Goal: Task Accomplishment & Management: Manage account settings

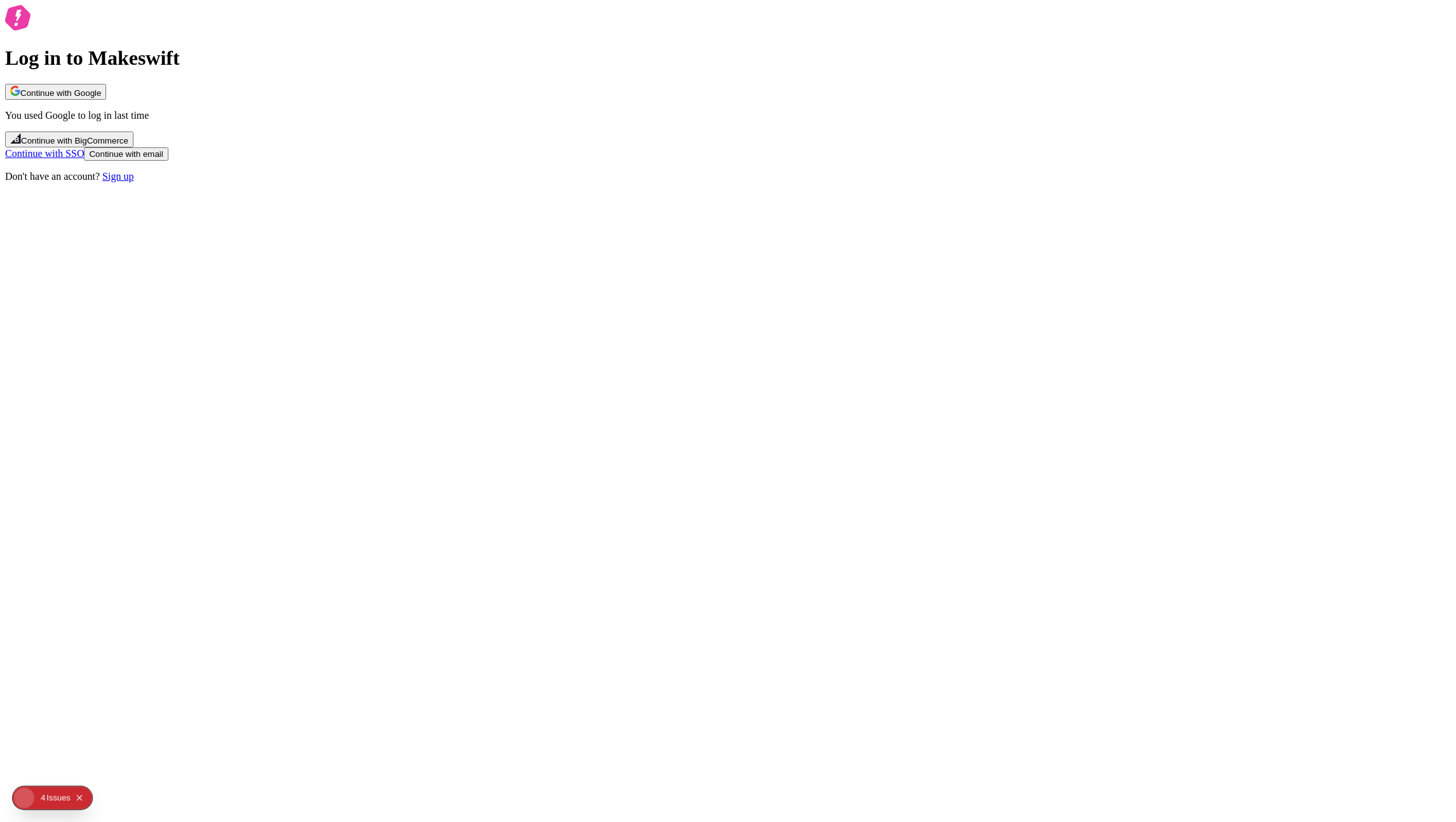
click at [106, 100] on button "Continue with Google" at bounding box center [55, 92] width 101 height 16
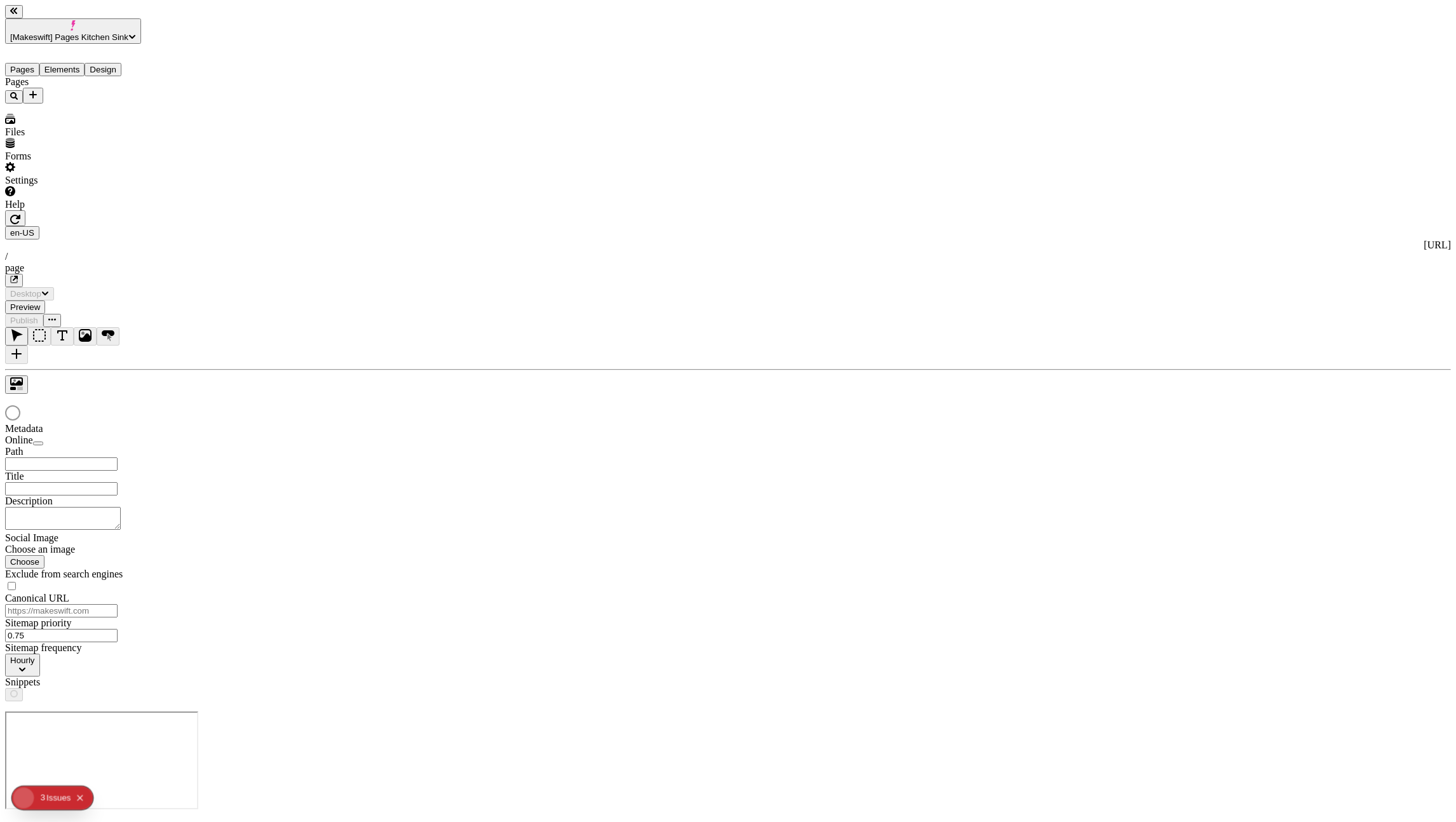
type input "/page"
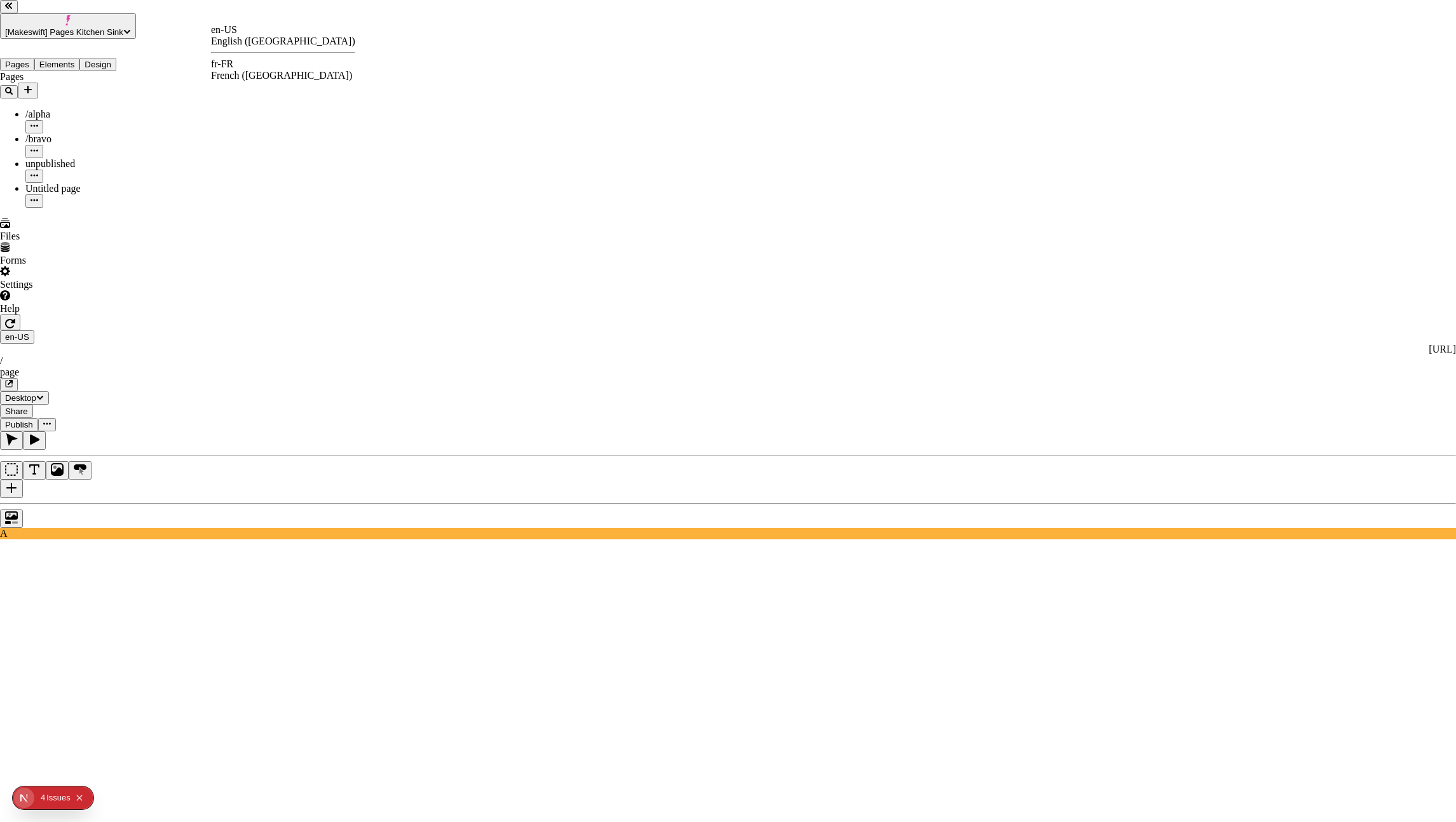
click at [252, 73] on div "fr-FR French (France)" at bounding box center [283, 69] width 144 height 23
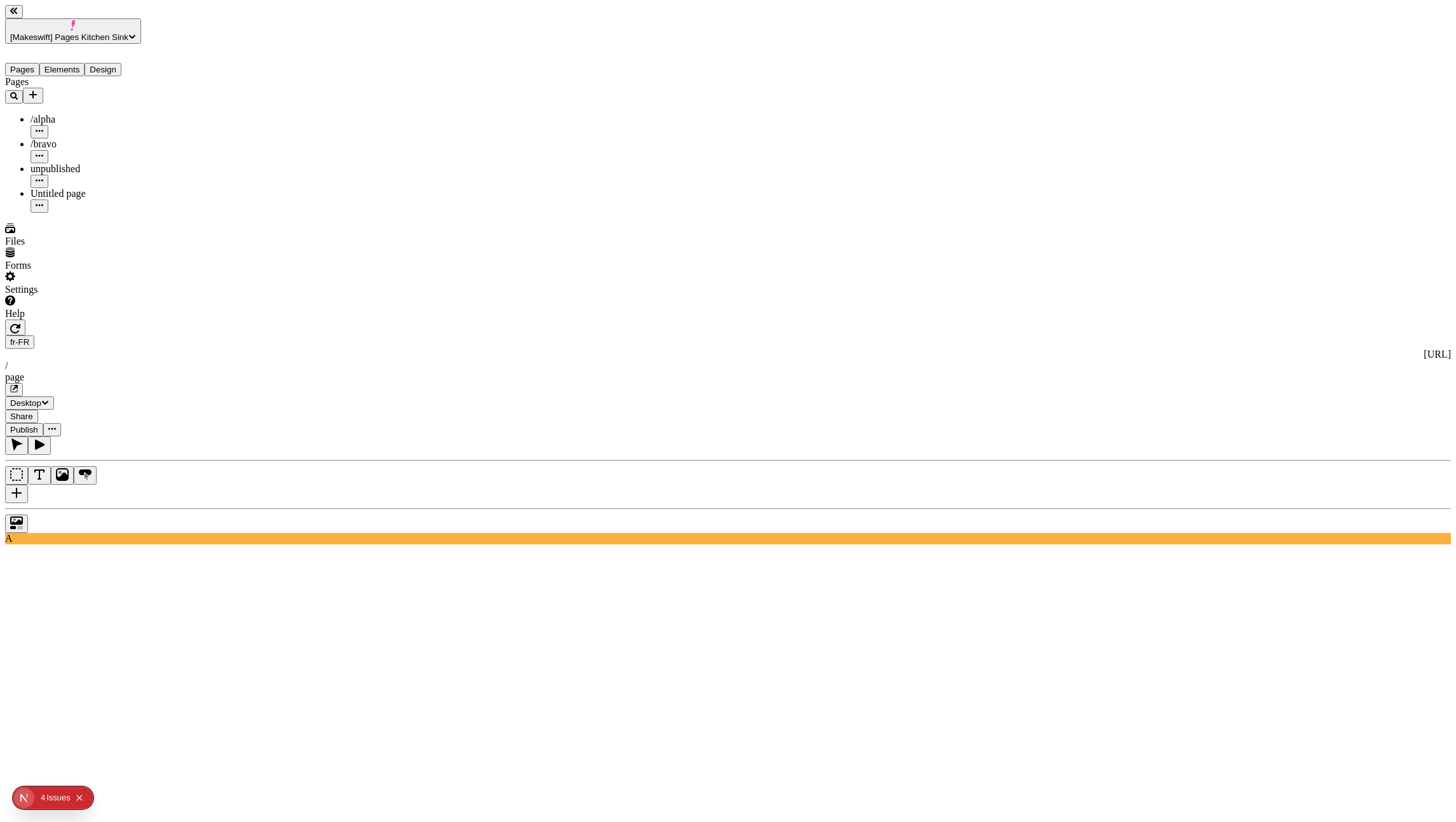
click at [66, 32] on span "[Makeswift] Pages Kitchen Sink" at bounding box center [68, 37] width 118 height 10
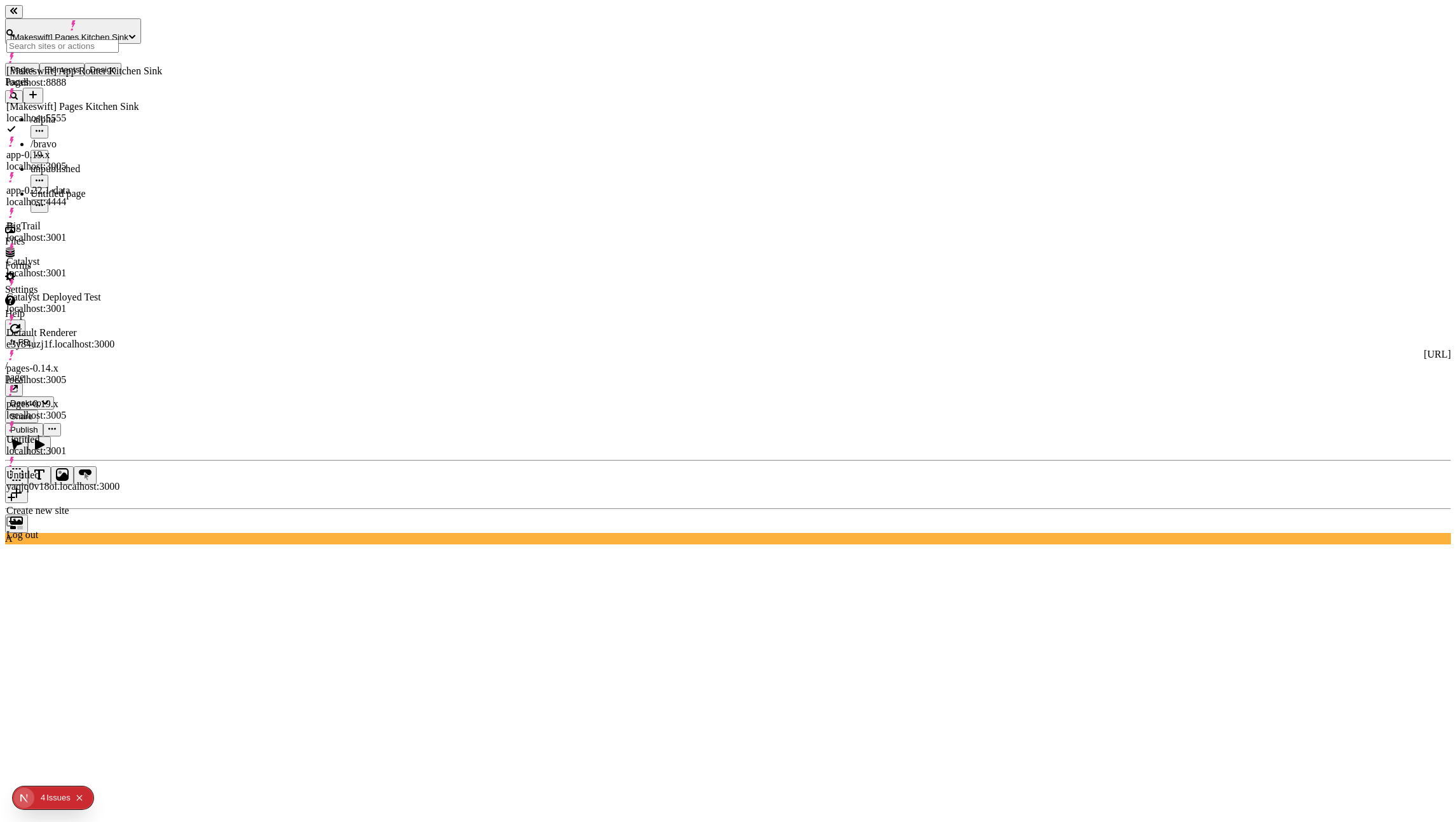
click at [137, 69] on div "[Makeswift] App Router Kitchen Sink" at bounding box center [83, 71] width 156 height 12
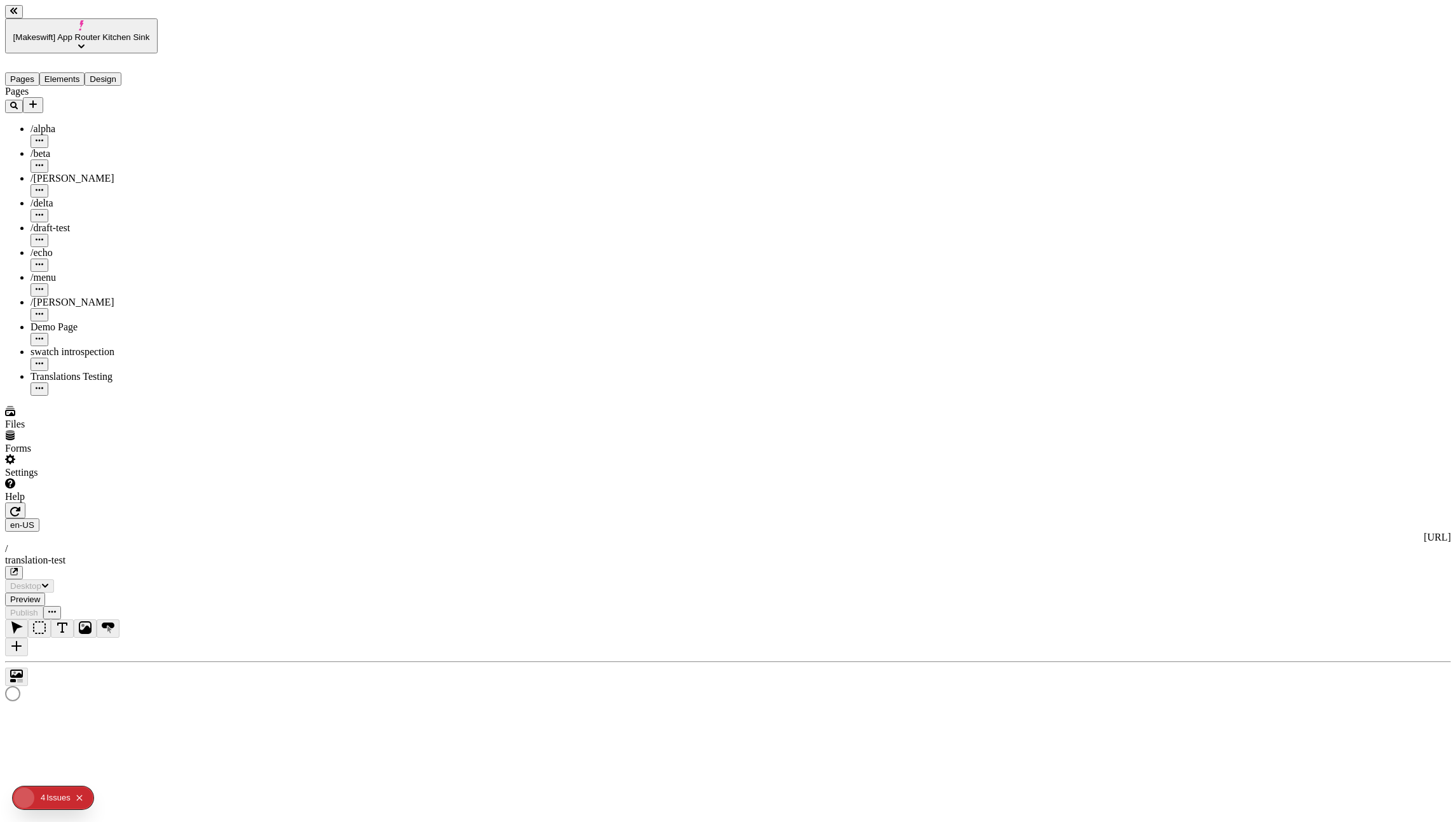
type input "/translation-test"
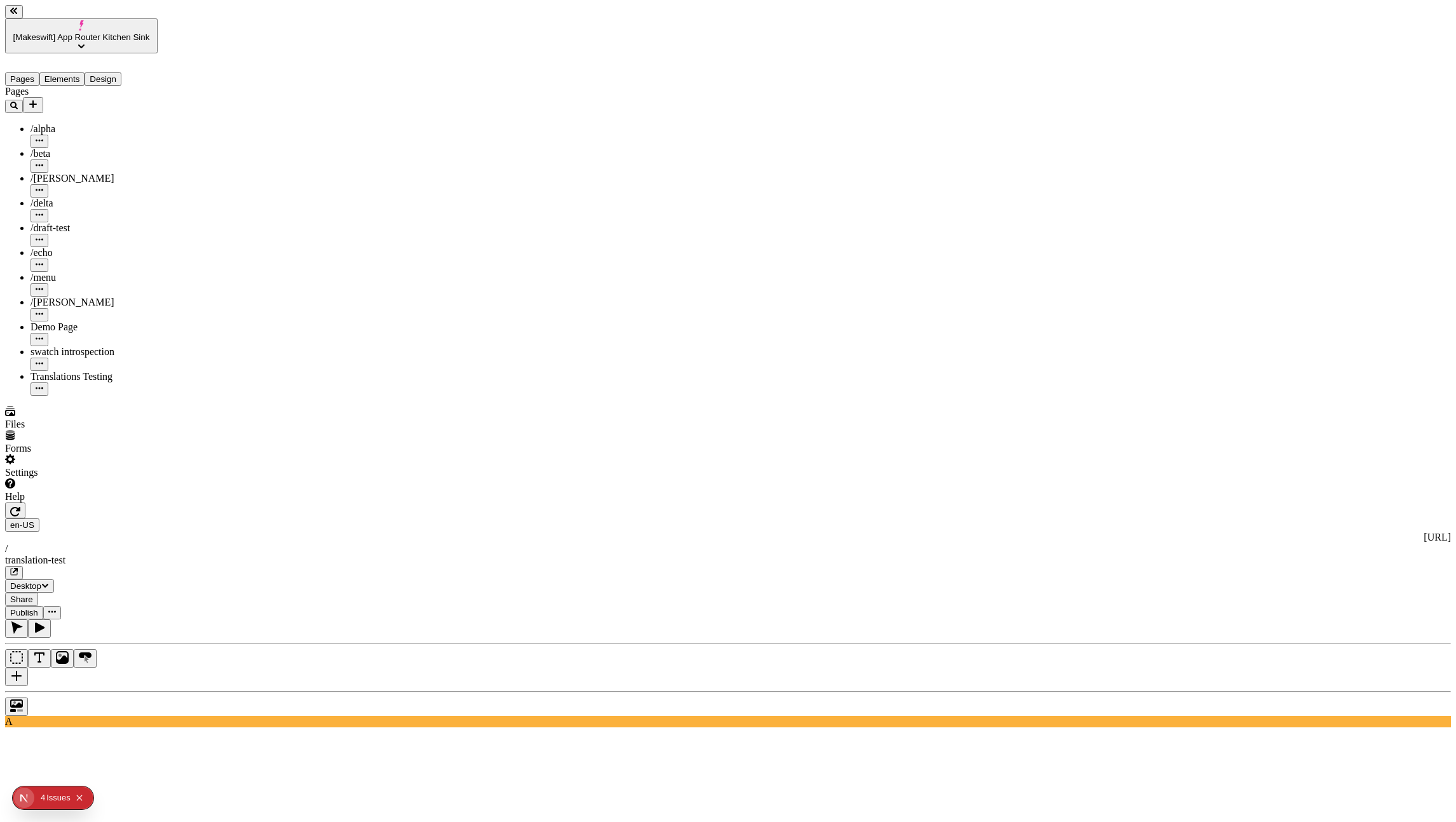
click at [68, 322] on div "Demo Page" at bounding box center [94, 328] width 127 height 12
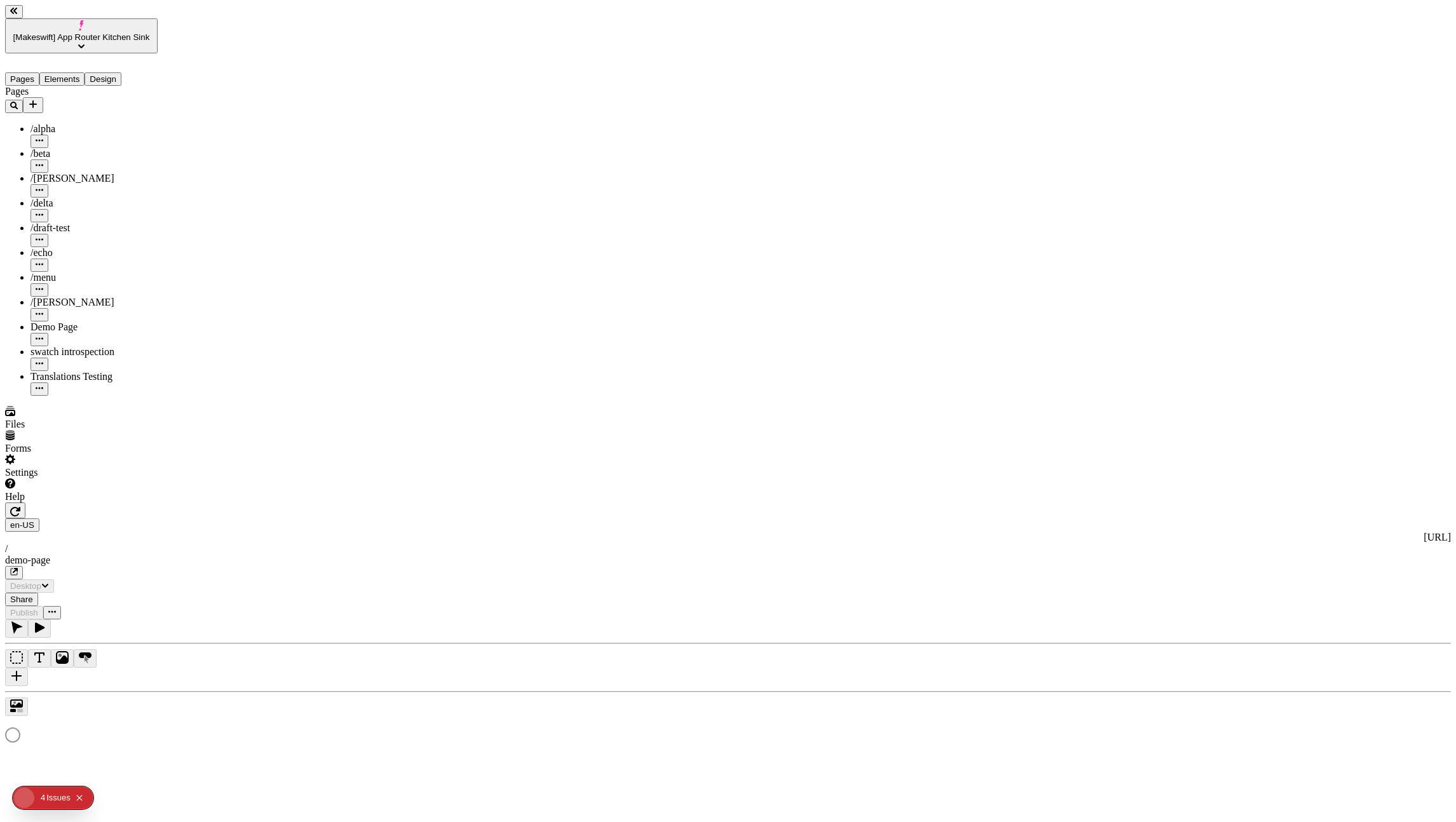
type input "/demo-page"
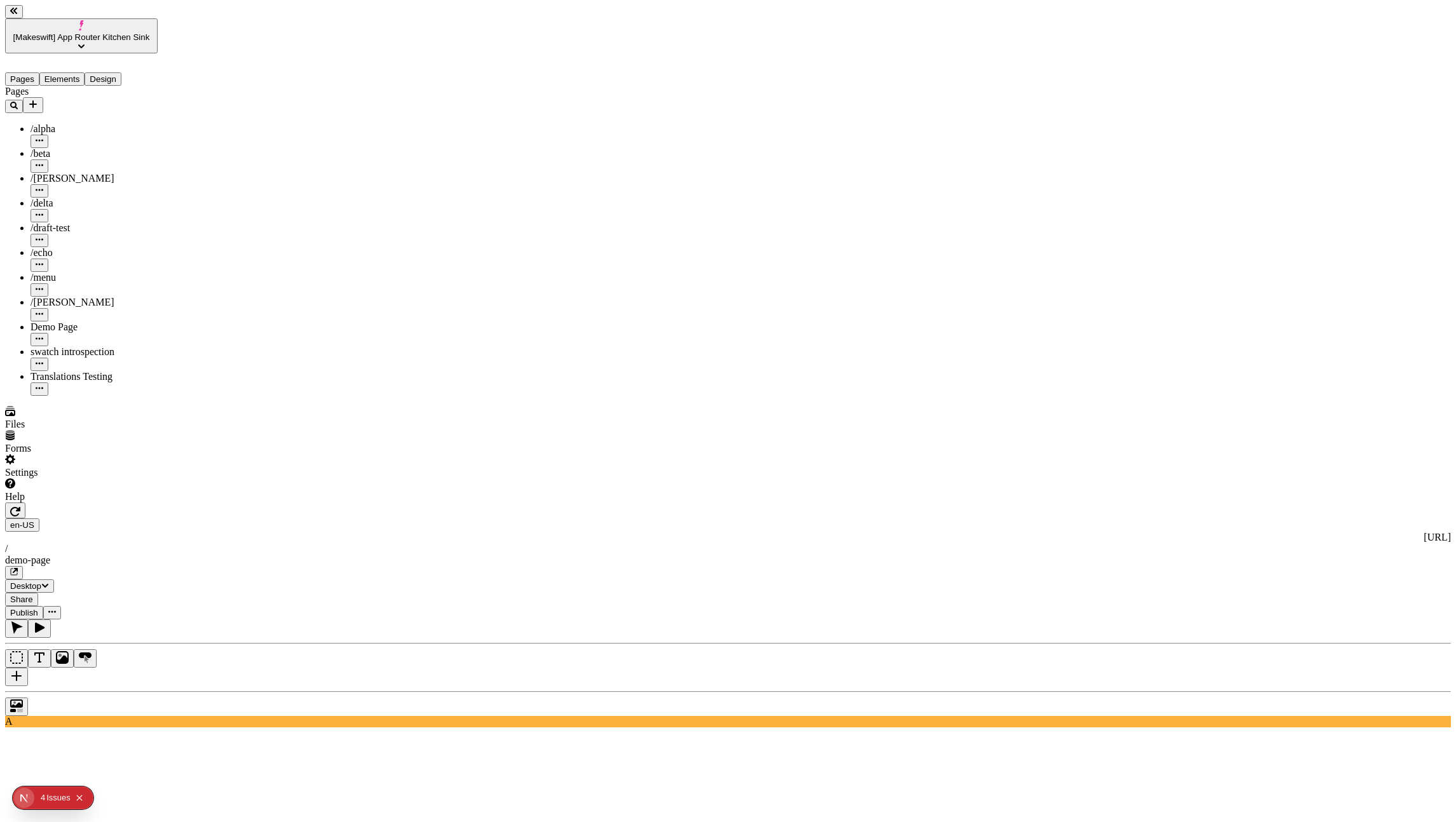
click at [23, 567] on button "button" at bounding box center [14, 573] width 18 height 14
click at [56, 608] on icon "button" at bounding box center [52, 612] width 8 height 8
click at [23, 567] on button "button" at bounding box center [14, 573] width 18 height 14
click at [48, 333] on button "button" at bounding box center [39, 340] width 18 height 14
click at [43, 335] on icon "button" at bounding box center [39, 339] width 8 height 8
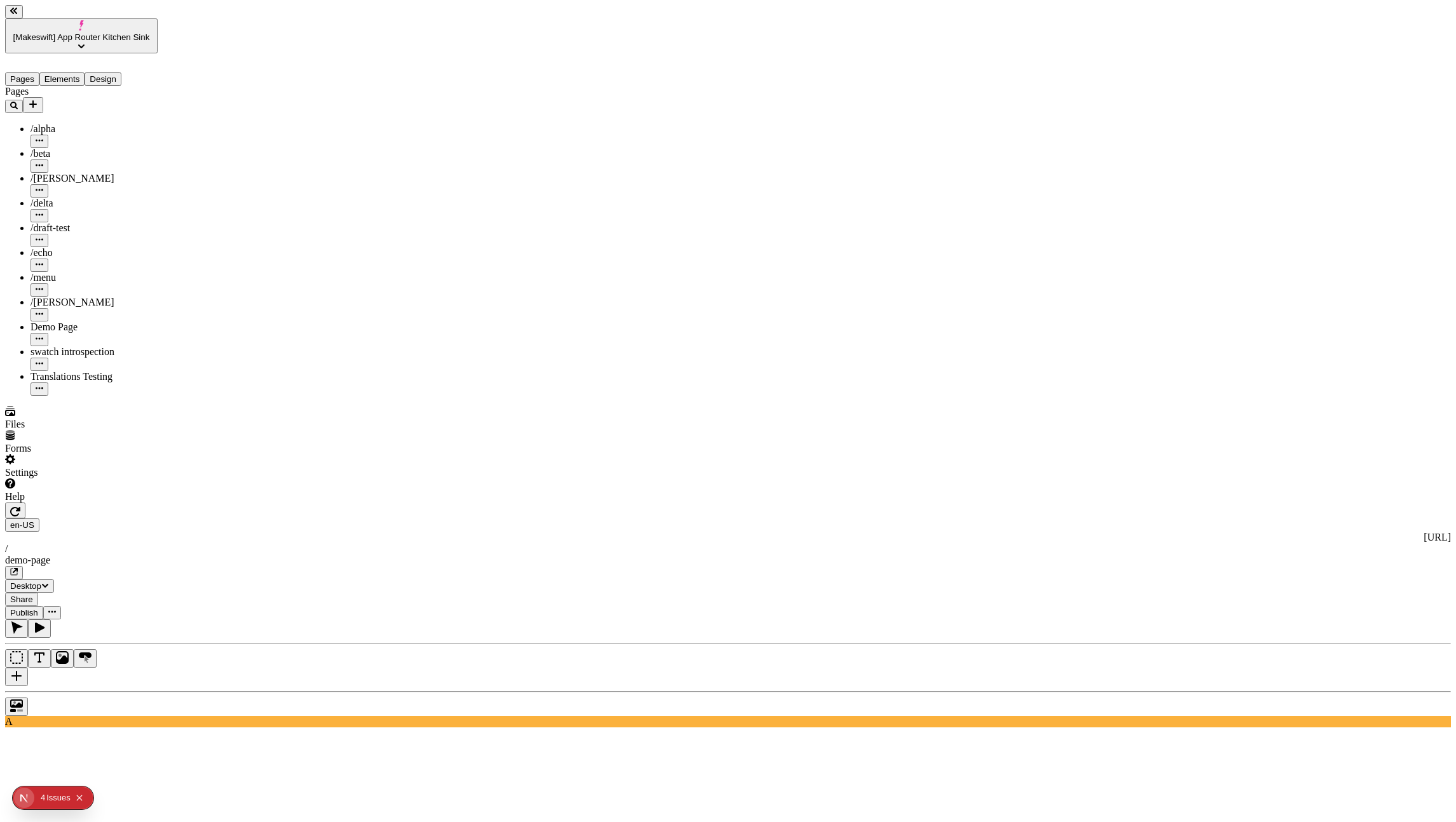
click at [119, 396] on div "Pages /alpha /beta /charlie /delta /draft-test /echo /menu /romeo Demo Page swa…" at bounding box center [81, 241] width 153 height 310
click at [48, 333] on button "button" at bounding box center [39, 340] width 18 height 14
click at [43, 335] on icon "button" at bounding box center [39, 339] width 8 height 8
click at [109, 349] on div "Pages /alpha /beta /charlie /delta /draft-test /echo /menu /romeo Demo Page swa…" at bounding box center [81, 241] width 153 height 310
click at [61, 606] on button "button" at bounding box center [52, 613] width 18 height 14
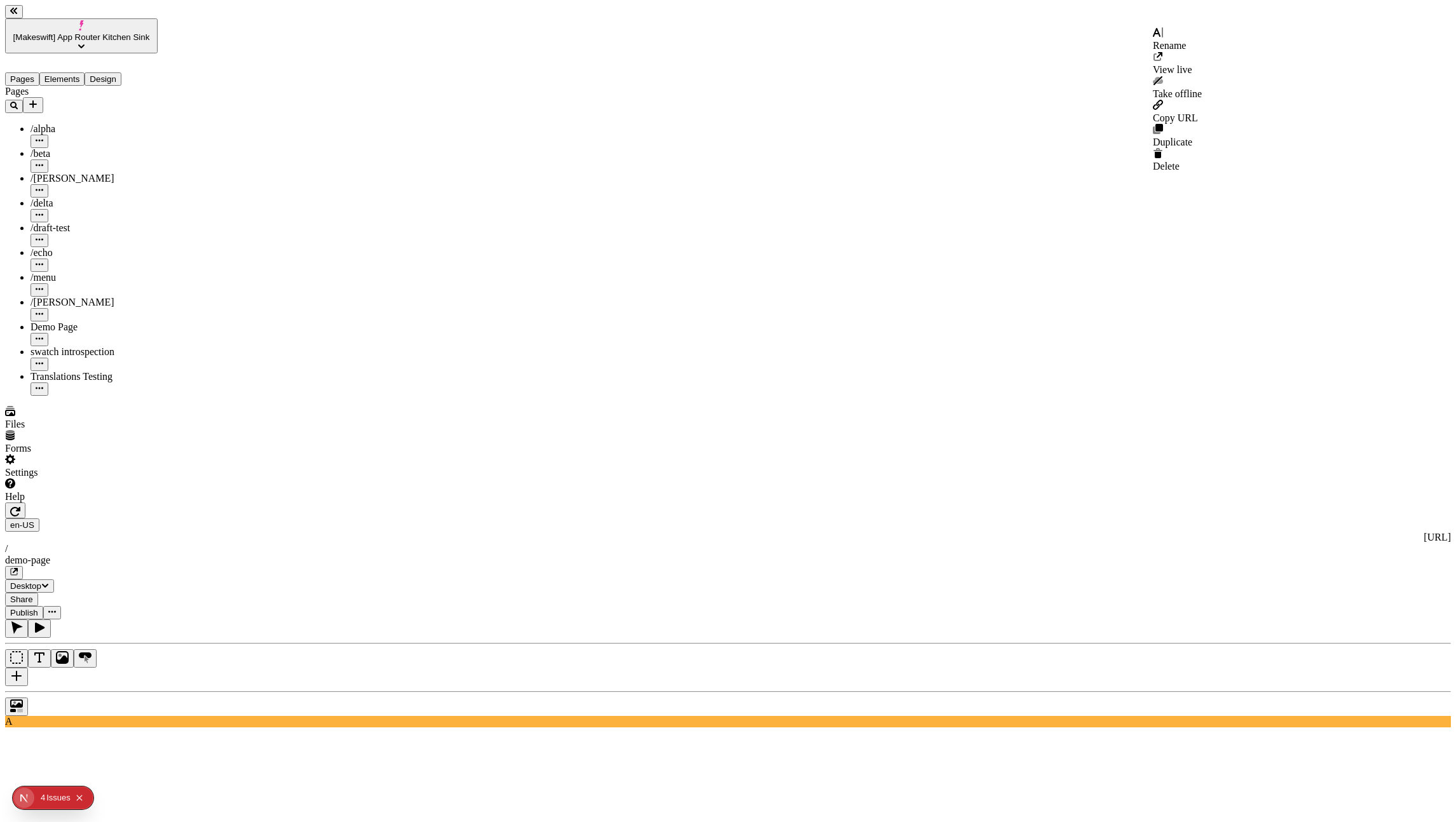
click at [61, 606] on button "button" at bounding box center [52, 613] width 18 height 14
click at [23, 567] on button "button" at bounding box center [14, 573] width 18 height 14
click at [61, 606] on button "button" at bounding box center [52, 613] width 18 height 14
click at [1288, 503] on div "en-US http://localhost:8888 / demo-page Desktop Share Publish" at bounding box center [727, 561] width 1445 height 116
click at [38, 608] on span "Publish" at bounding box center [23, 613] width 28 height 10
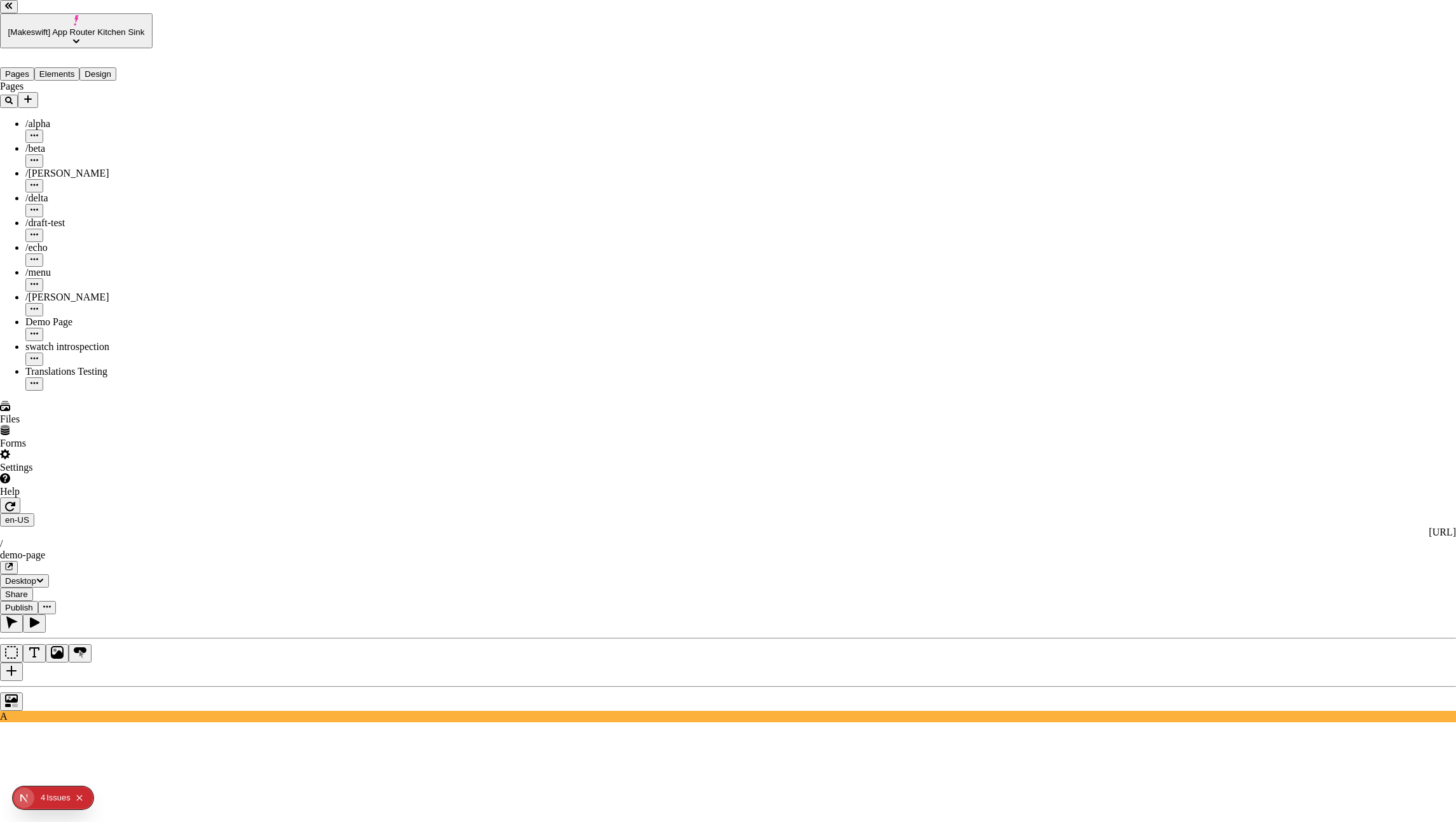
click at [857, 364] on div "Preview" at bounding box center [856, 351] width 113 height 24
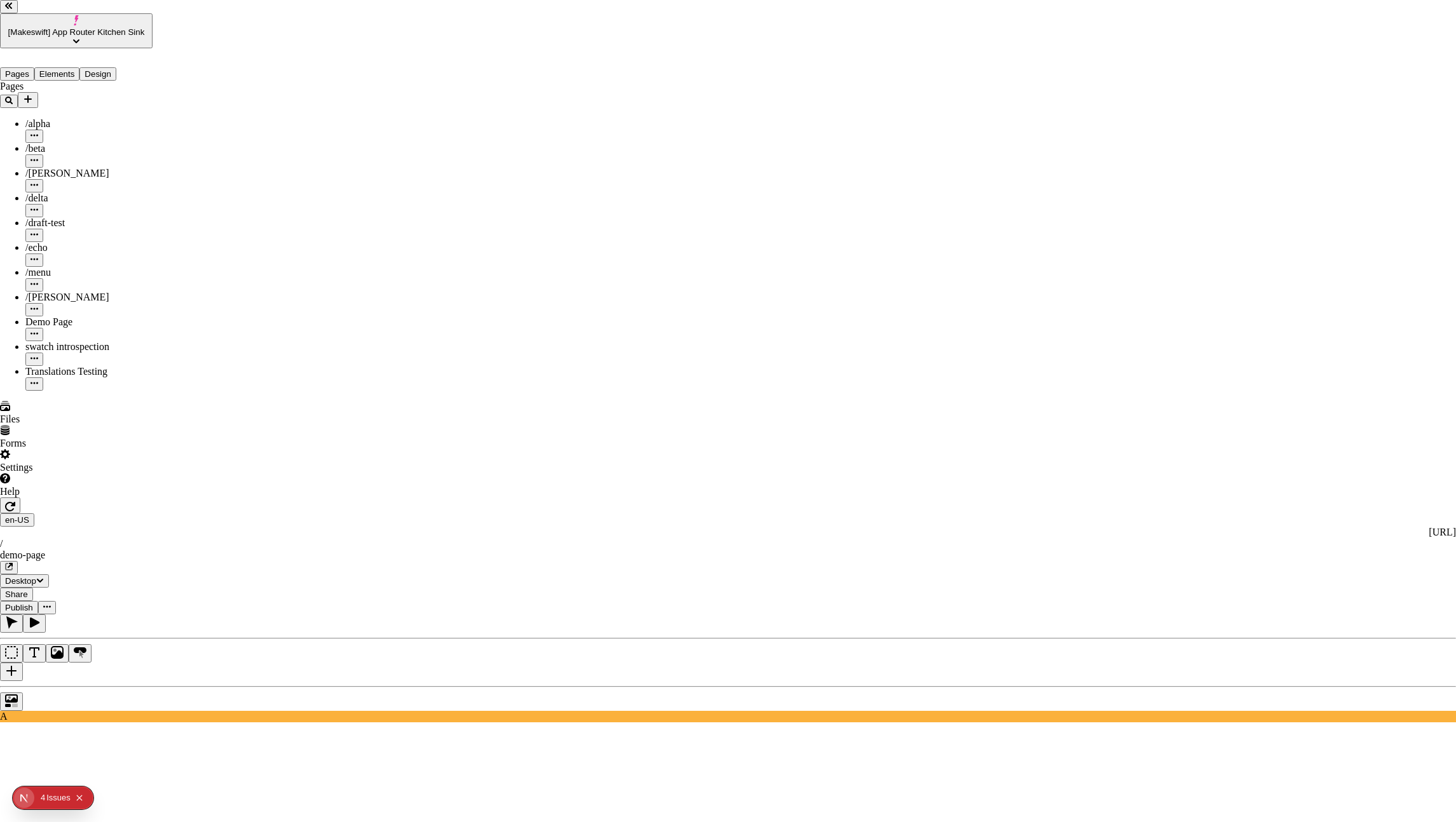
click at [832, 338] on div "Preview" at bounding box center [856, 333] width 113 height 12
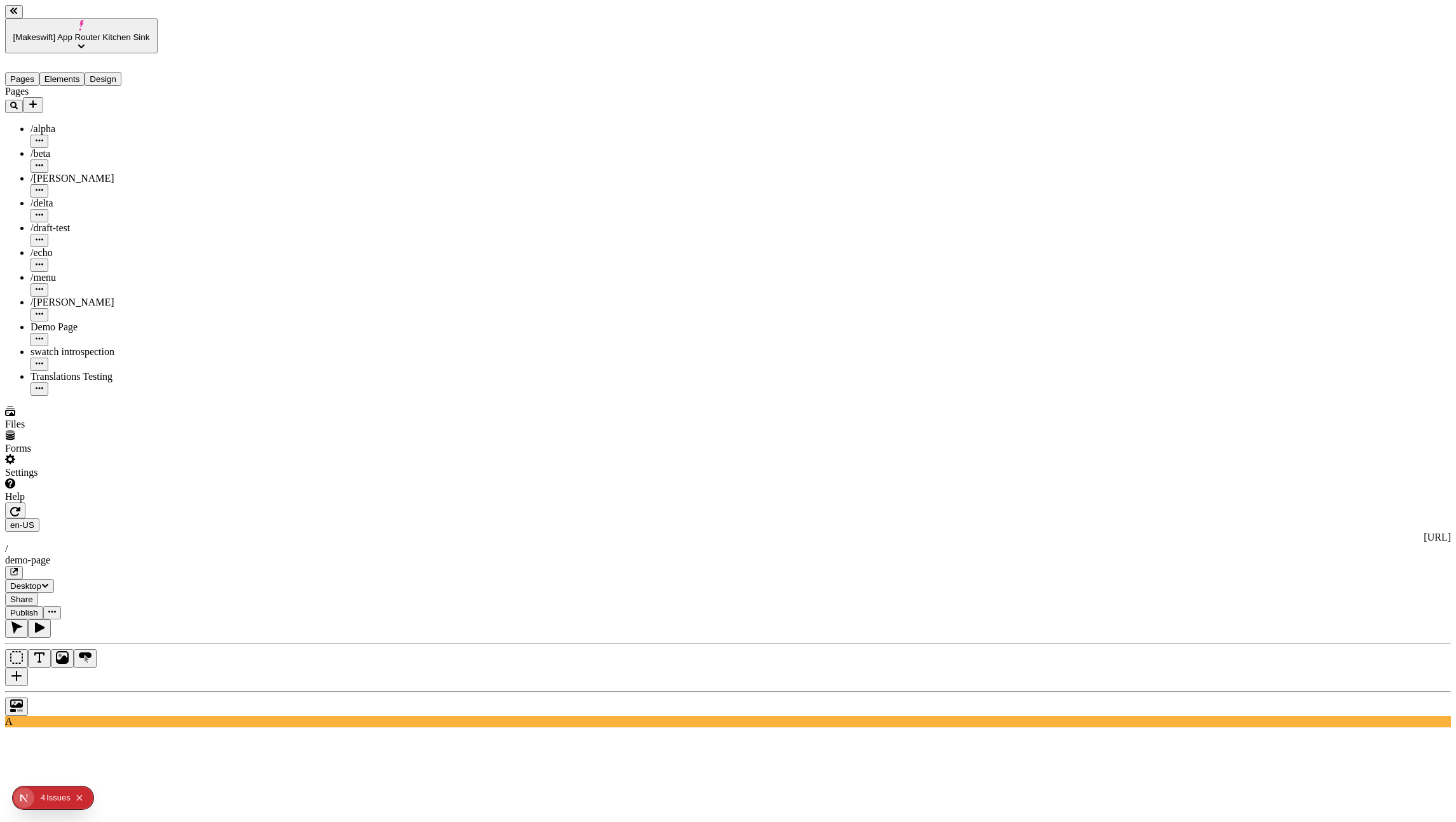
click at [18, 569] on icon "button" at bounding box center [15, 571] width 5 height 5
